Goal: Find contact information: Find contact information

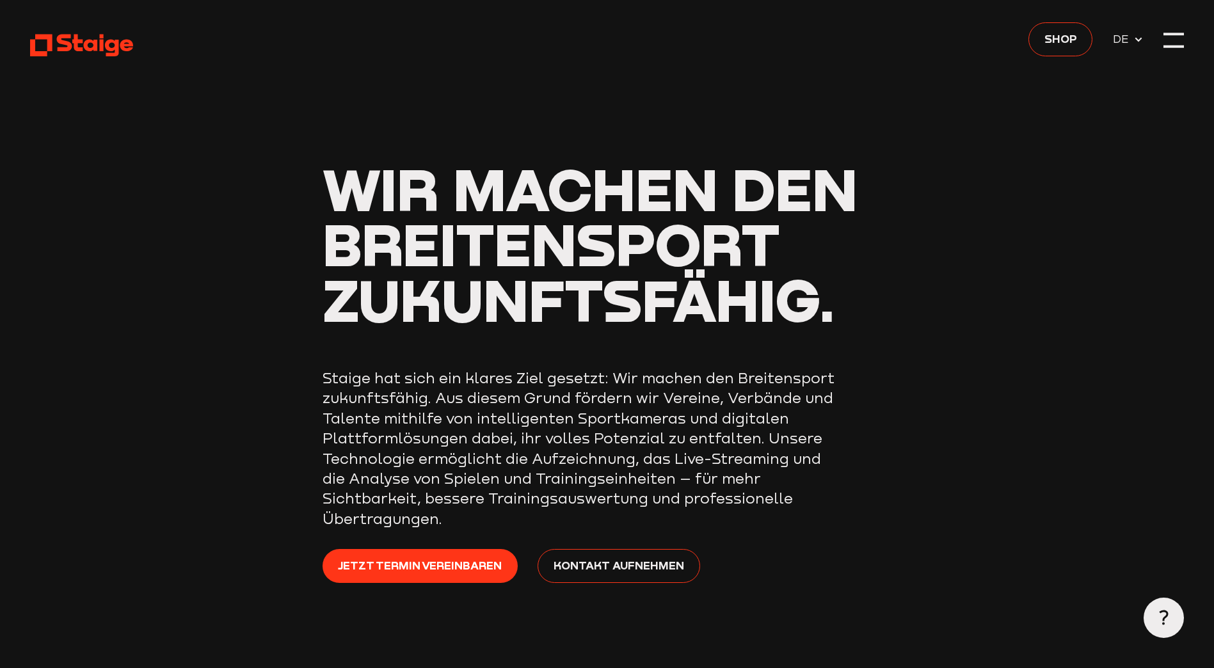
click at [1175, 43] on div at bounding box center [1174, 40] width 20 height 20
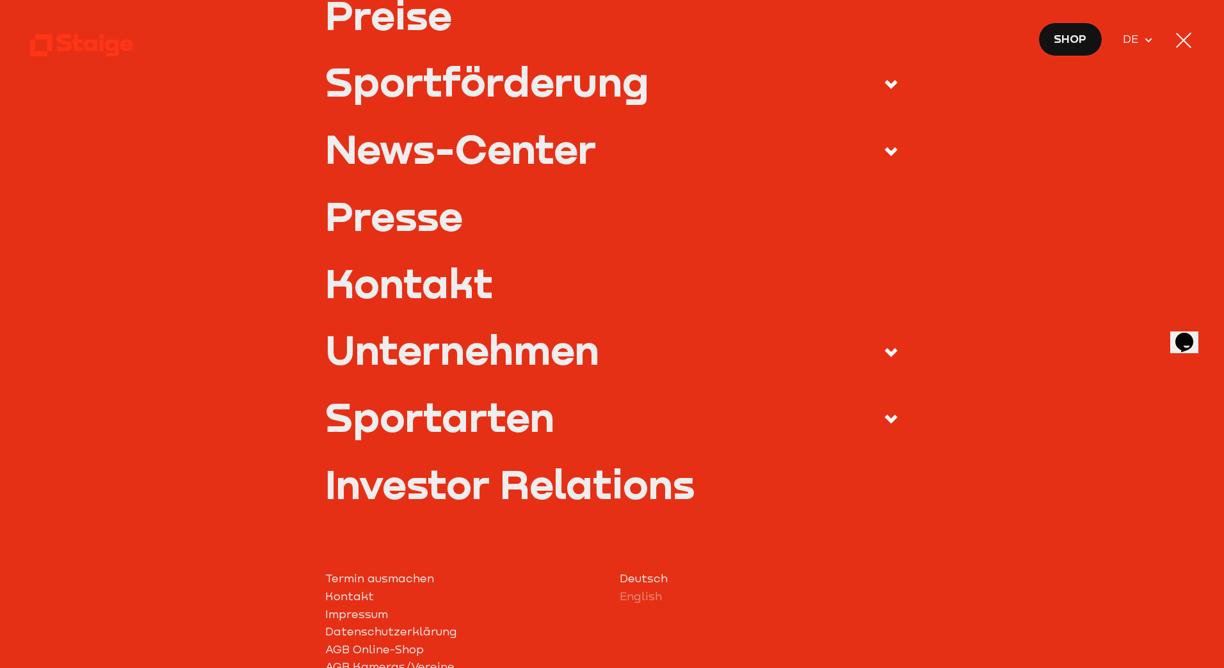
scroll to position [384, 0]
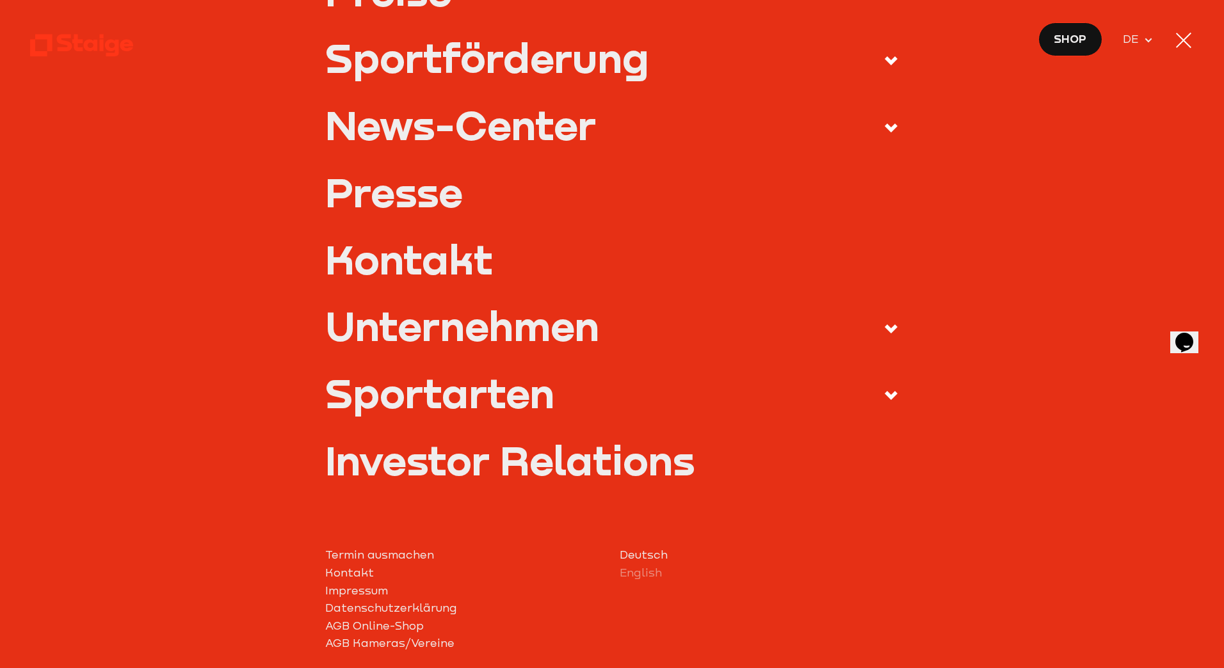
click at [437, 261] on link "Kontakt" at bounding box center [612, 259] width 574 height 40
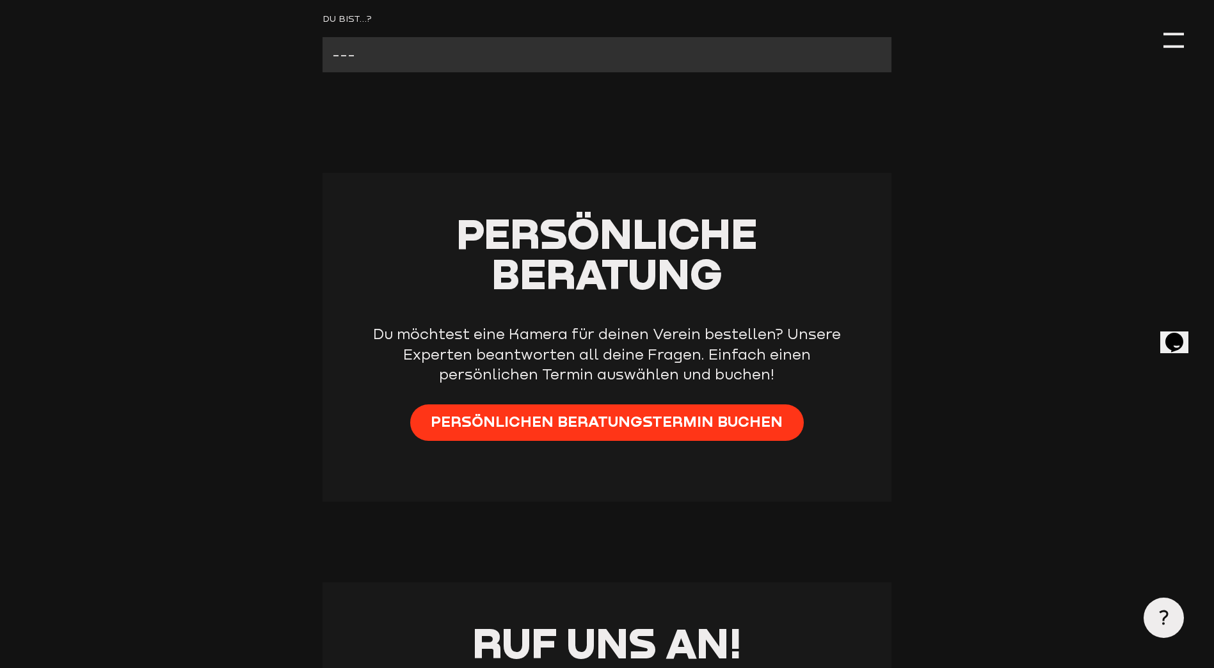
scroll to position [320, 0]
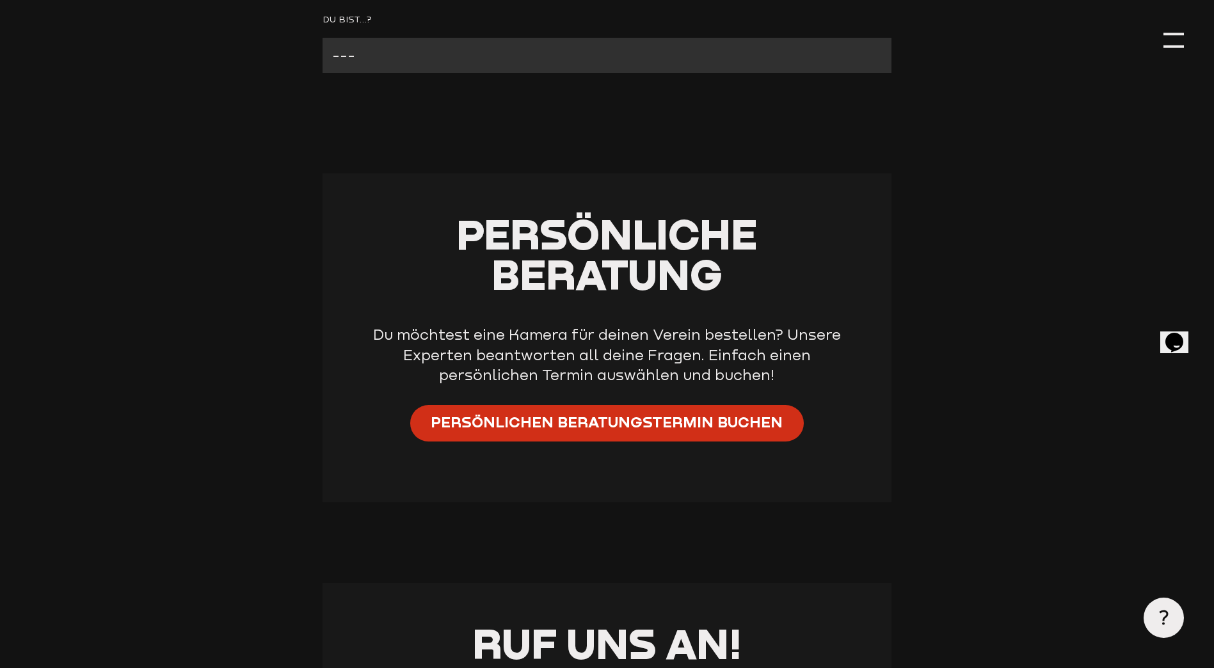
click at [597, 423] on span "Persönlichen Beratungstermin buchen" at bounding box center [607, 423] width 352 height 20
click at [598, 433] on span "Persönlichen Beratungstermin buchen" at bounding box center [607, 423] width 352 height 20
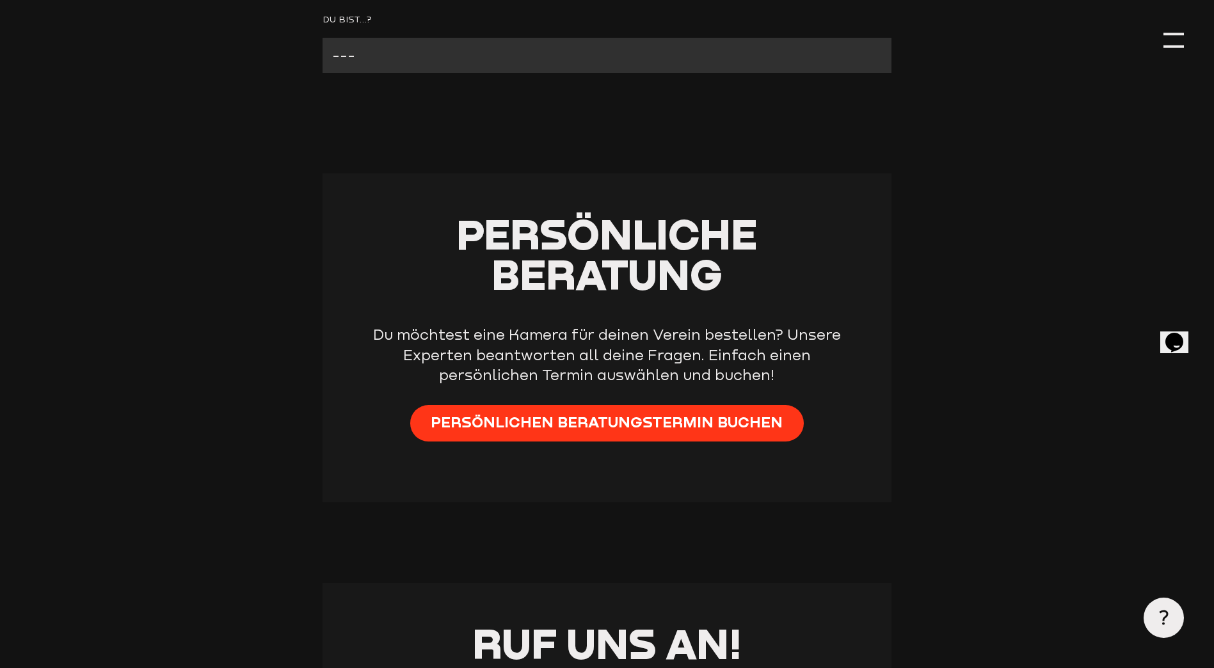
click at [1163, 620] on icon at bounding box center [1163, 617] width 15 height 15
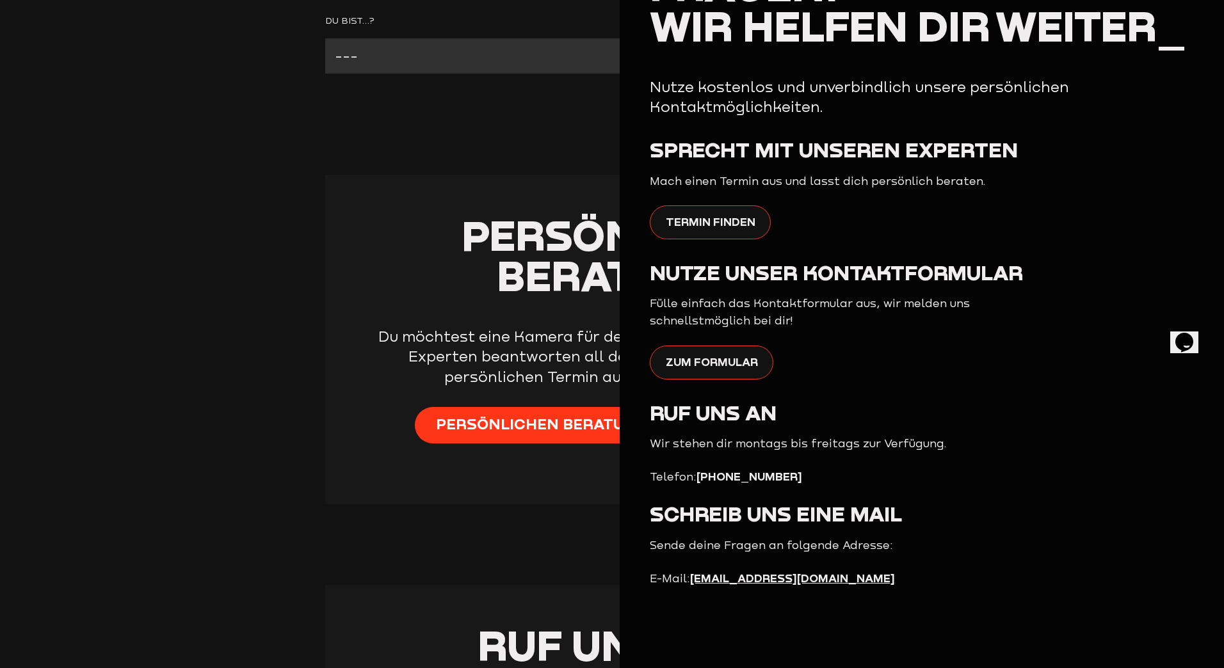
scroll to position [76, 0]
click at [522, 383] on p "Du möchtest eine Kamera für deinen Verein bestellen? Unsere Experten beantworte…" at bounding box center [613, 356] width 494 height 61
click at [1173, 45] on span "Wir helfen dir weiter_" at bounding box center [918, 25] width 536 height 50
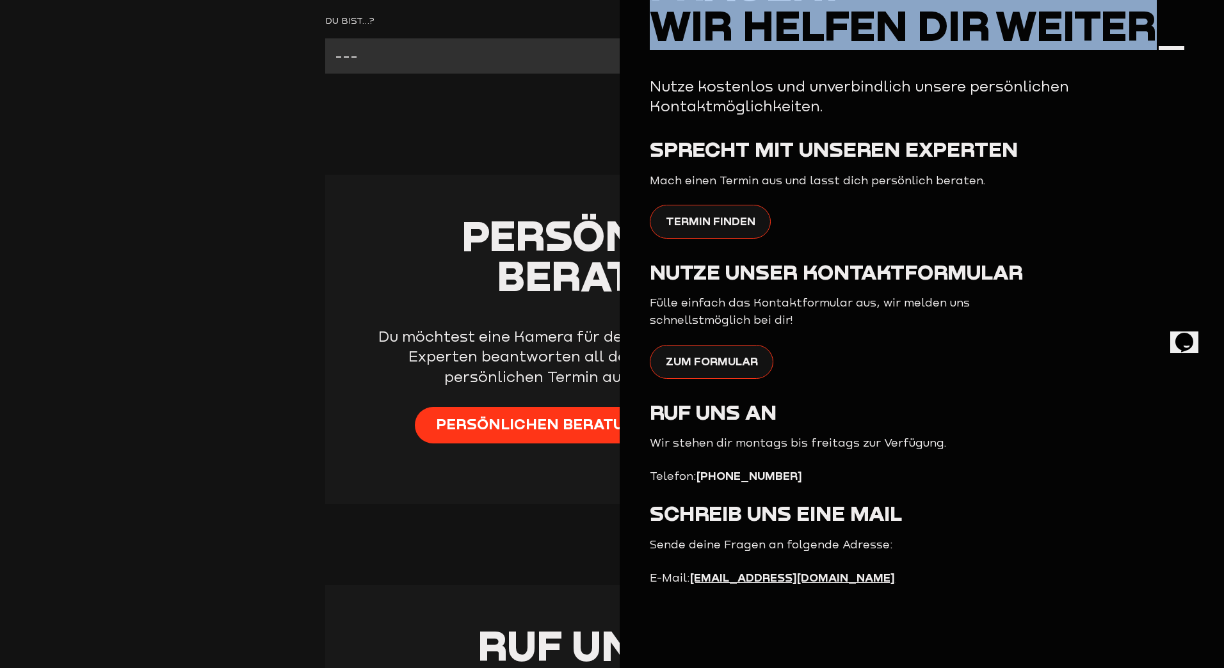
drag, startPoint x: 1166, startPoint y: 44, endPoint x: 660, endPoint y: 26, distance: 506.7
click at [660, 26] on span "Wir helfen dir weiter_" at bounding box center [918, 25] width 536 height 50
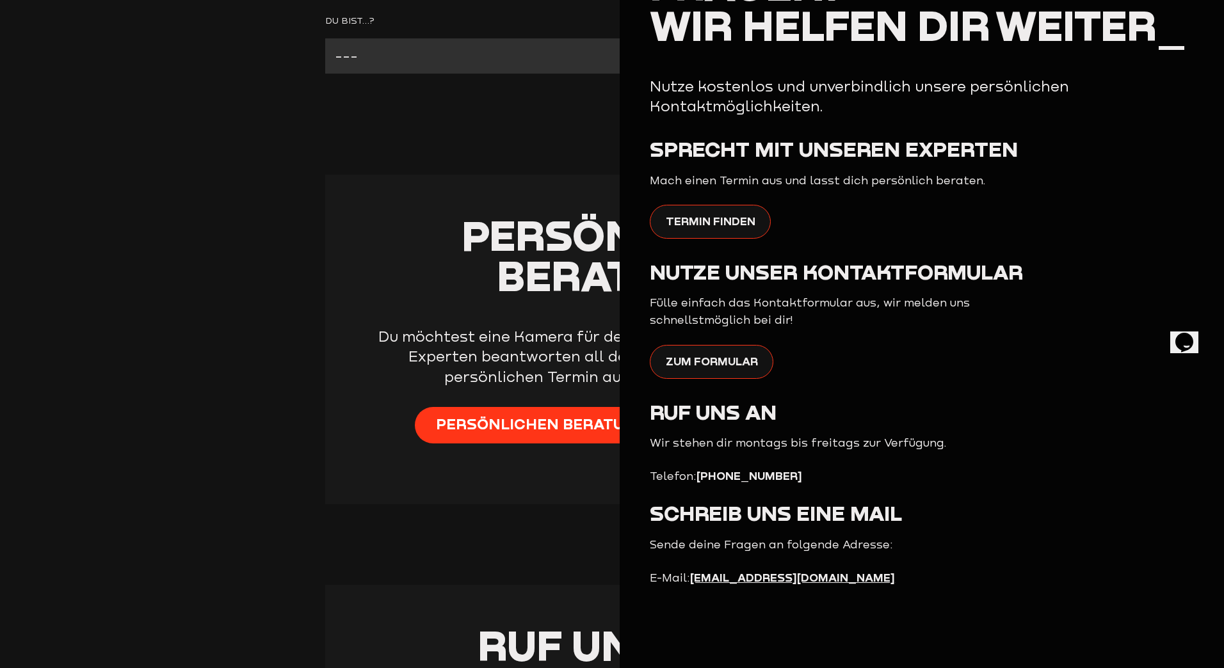
drag, startPoint x: 660, startPoint y: 26, endPoint x: 570, endPoint y: 105, distance: 119.3
click at [1171, 35] on span "Wir helfen dir weiter_" at bounding box center [918, 25] width 536 height 50
click at [473, 186] on div "Persönliche Beratung Du möchtest eine Kamera für deinen Verein bestellen? Unser…" at bounding box center [612, 340] width 574 height 330
click at [515, 245] on span "Persönliche Beratung" at bounding box center [612, 255] width 301 height 90
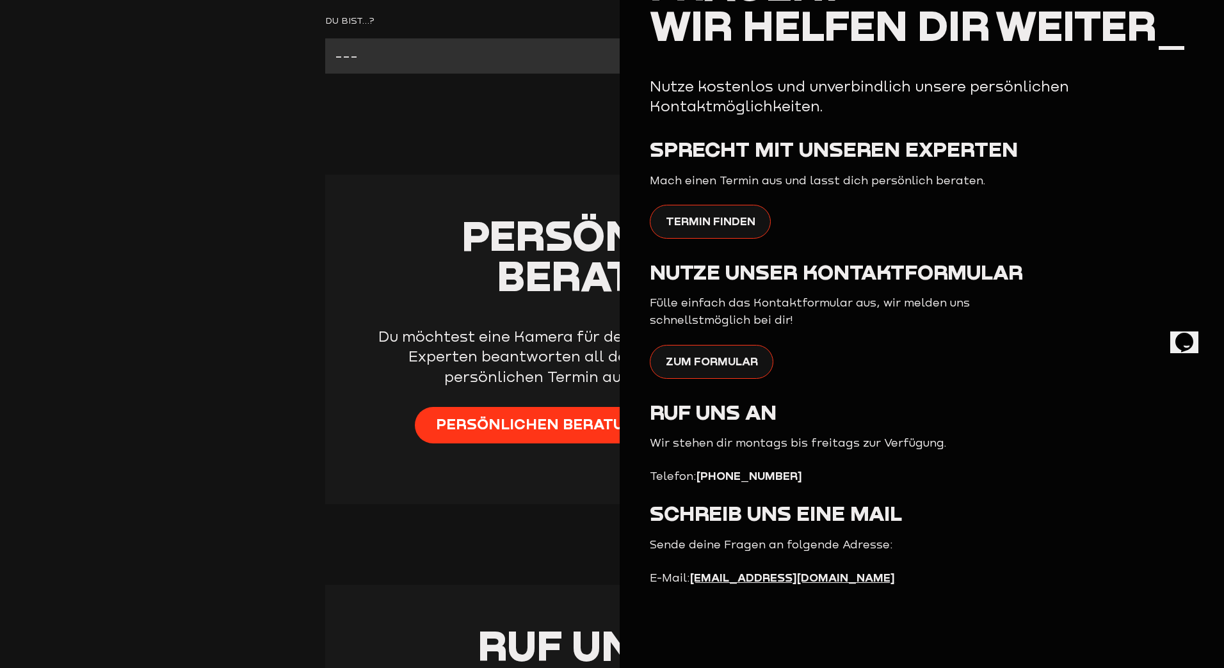
click at [1166, 27] on span "Wir helfen dir weiter_" at bounding box center [918, 25] width 536 height 50
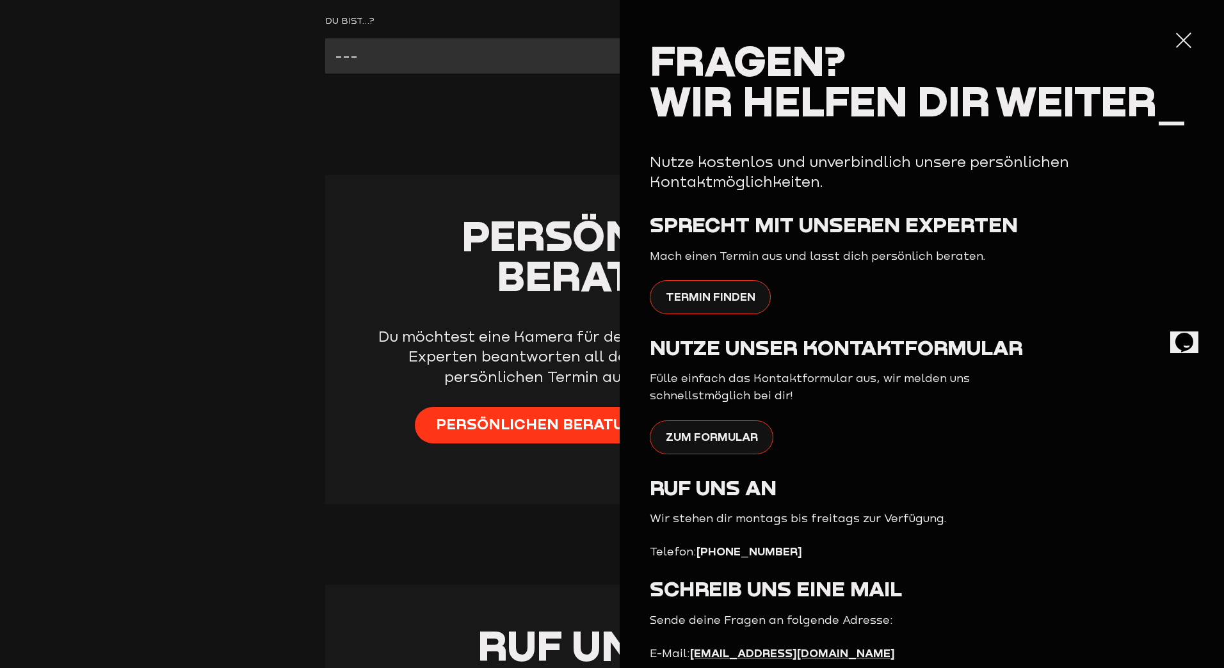
click at [1180, 33] on div at bounding box center [1183, 40] width 20 height 20
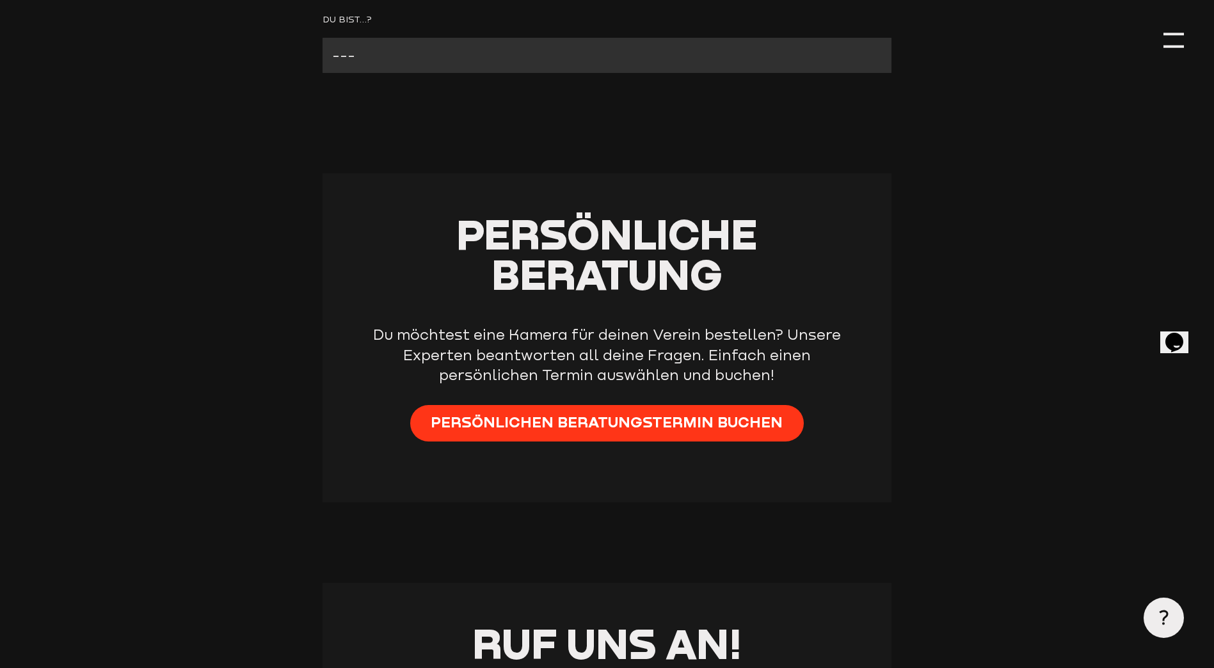
click at [1185, 38] on main "Kontaktformular Das Kontaktformular kannst du für Anfragen aller Art benutzen. …" at bounding box center [607, 643] width 1214 height 1926
click at [1175, 41] on div at bounding box center [1174, 40] width 20 height 20
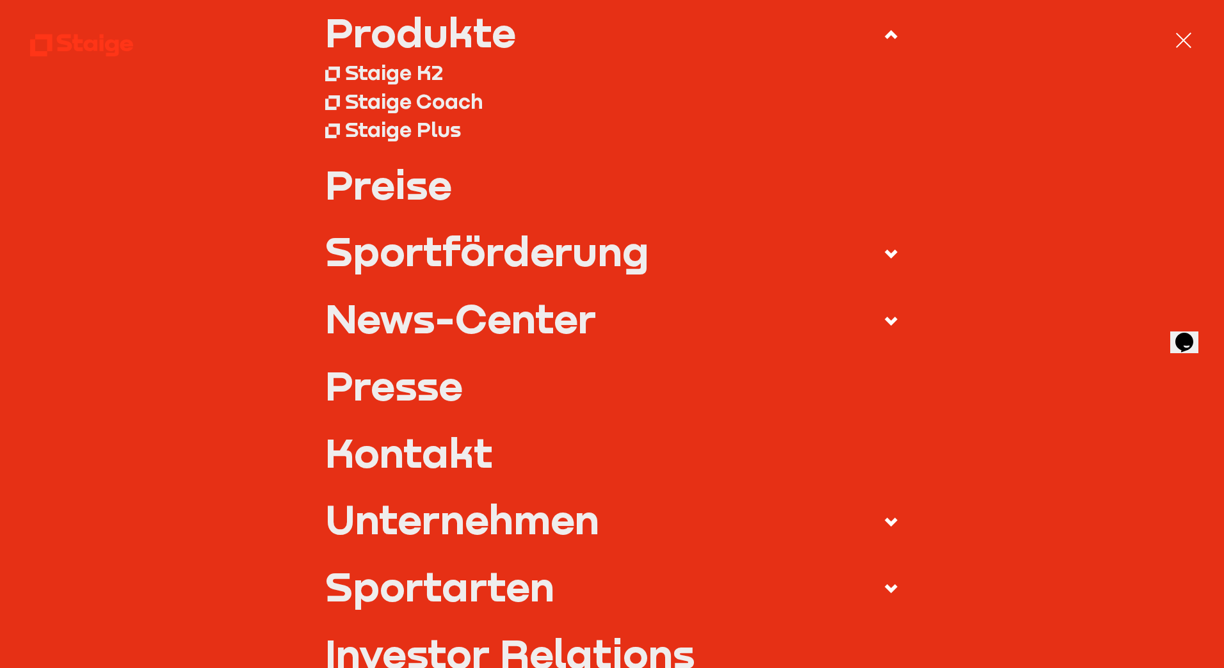
scroll to position [192, 0]
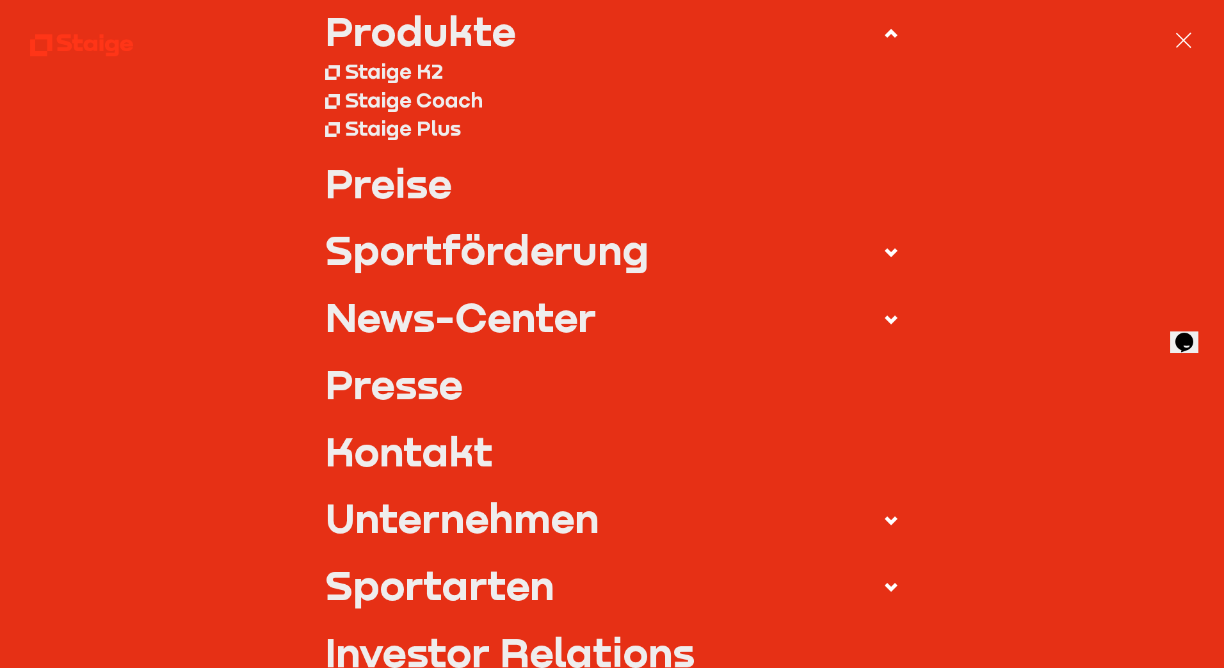
click at [401, 510] on div "Unternehmen" at bounding box center [462, 517] width 274 height 40
click at [0, 0] on input "Unternehmen" at bounding box center [0, 0] width 0 height 0
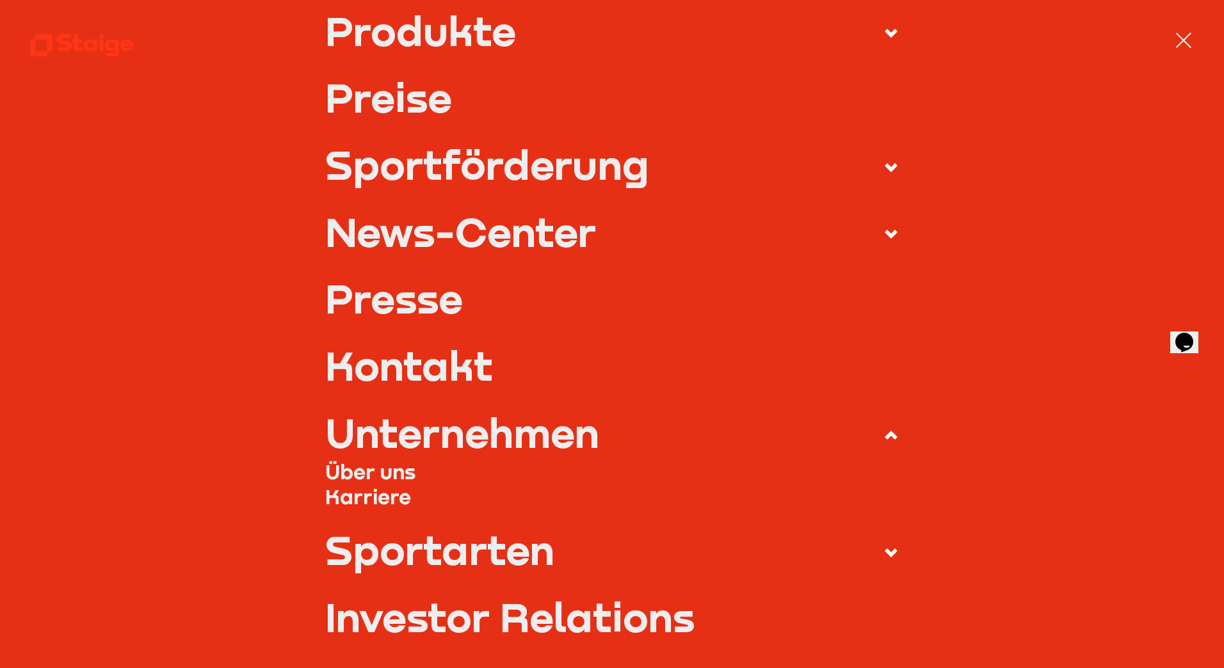
click at [381, 471] on link "Über uns" at bounding box center [612, 471] width 574 height 25
